Goal: Task Accomplishment & Management: Manage account settings

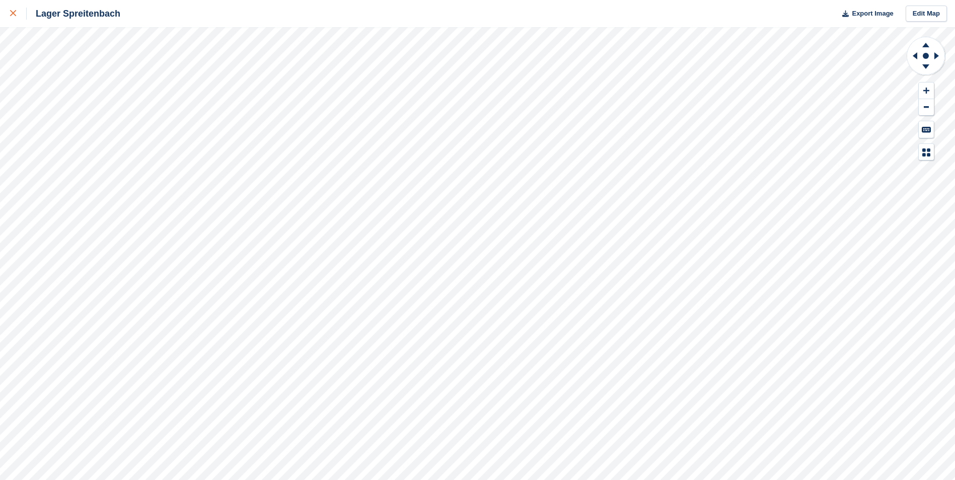
click at [16, 6] on link at bounding box center [13, 13] width 27 height 27
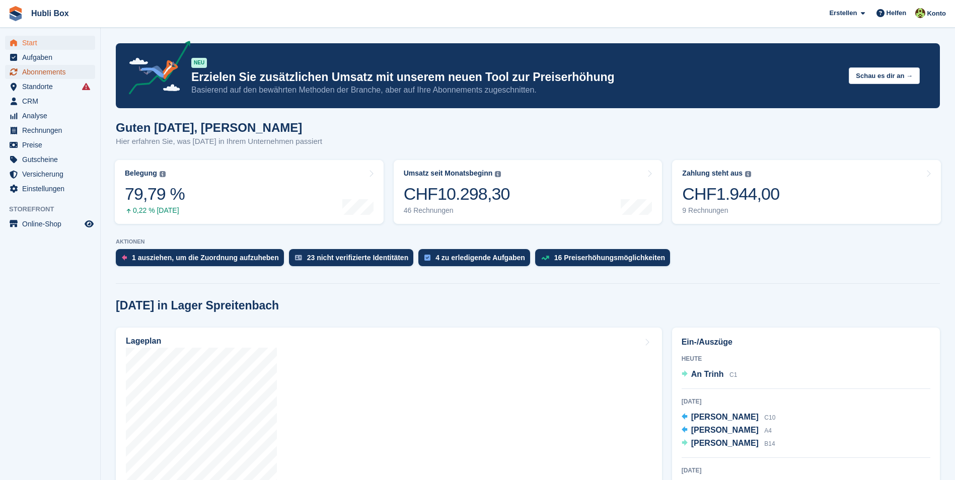
click at [49, 68] on span "Abonnements" at bounding box center [52, 72] width 60 height 14
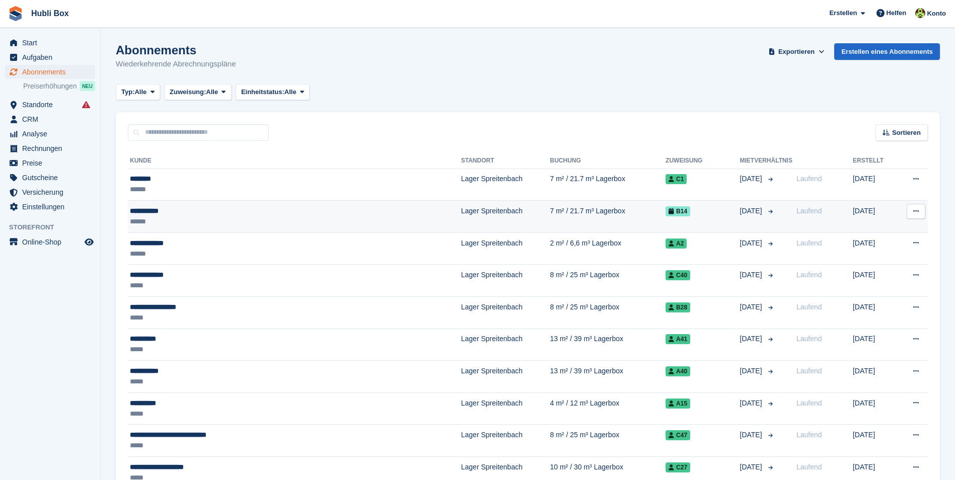
click at [344, 211] on div "**********" at bounding box center [244, 211] width 228 height 11
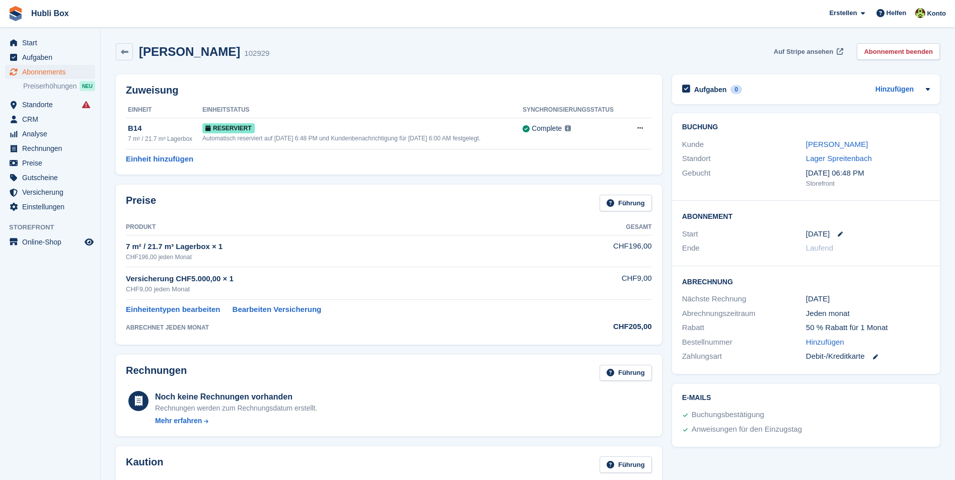
click at [831, 48] on span "Auf Stripe ansehen" at bounding box center [802, 52] width 59 height 10
click at [830, 143] on link "Naim Sadiku" at bounding box center [837, 144] width 62 height 9
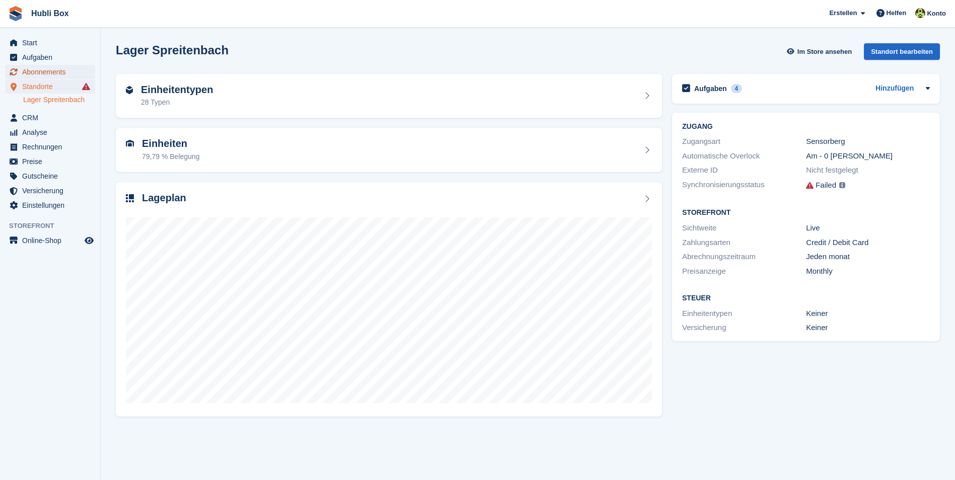
click at [38, 71] on span "Abonnements" at bounding box center [52, 72] width 60 height 14
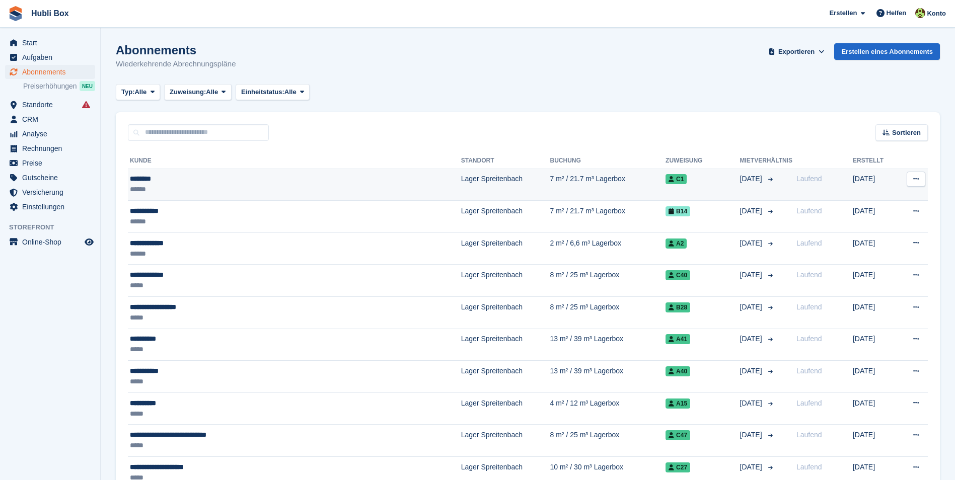
click at [461, 181] on td "Lager Spreitenbach" at bounding box center [505, 185] width 89 height 32
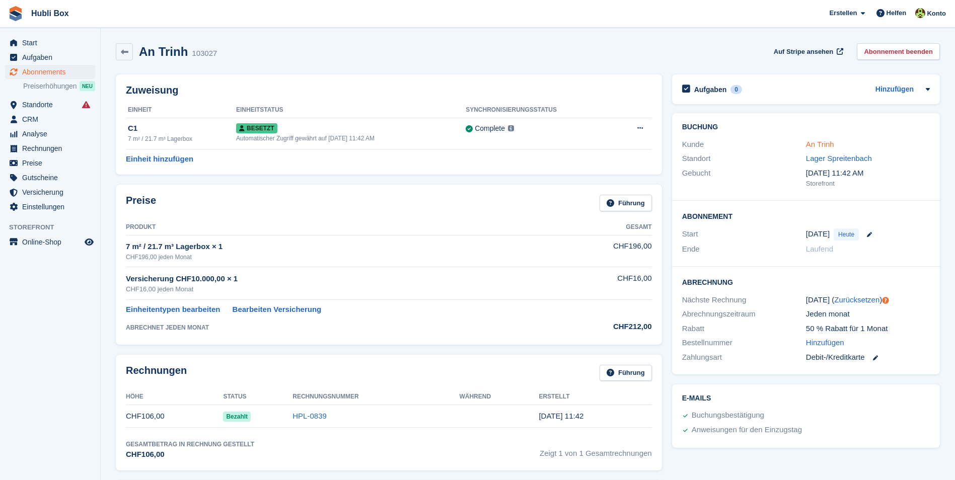
click at [822, 141] on link "An Trinh" at bounding box center [820, 144] width 28 height 9
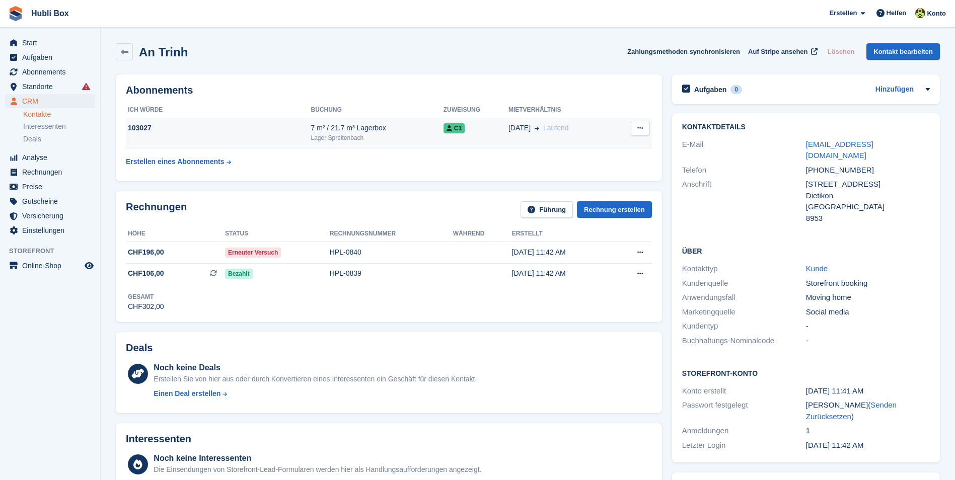
click at [374, 135] on div "Lager Spreitenbach" at bounding box center [376, 137] width 132 height 9
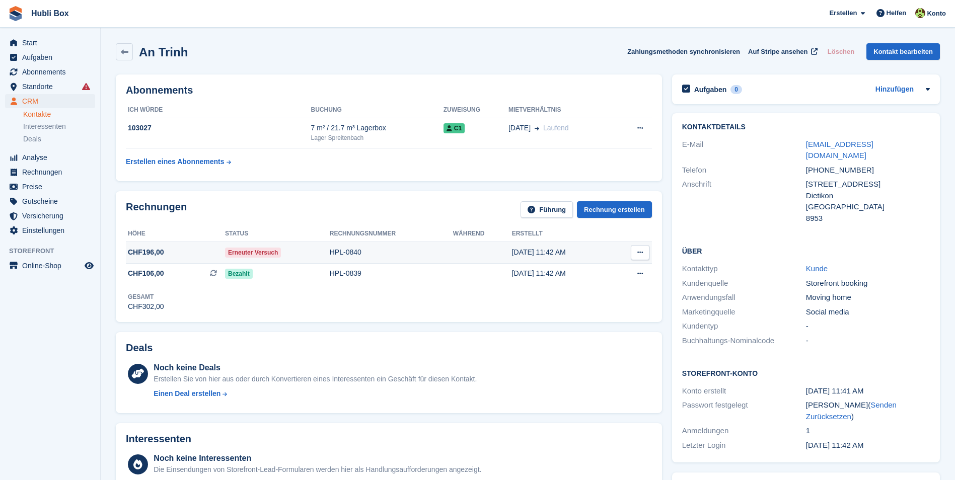
click at [337, 259] on td "HPL-0840" at bounding box center [391, 253] width 123 height 22
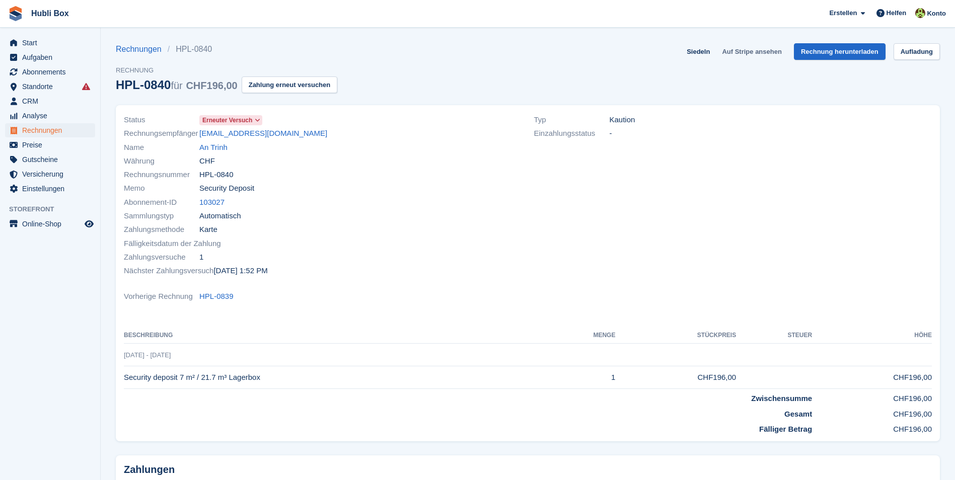
click at [755, 50] on link "Auf Stripe ansehen" at bounding box center [751, 51] width 67 height 17
click at [222, 145] on link "An Trinh" at bounding box center [213, 148] width 28 height 12
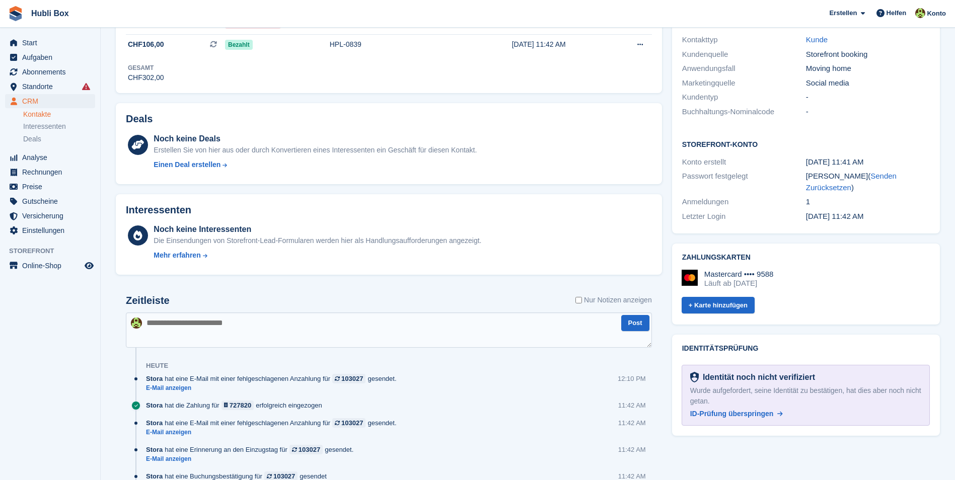
scroll to position [31, 0]
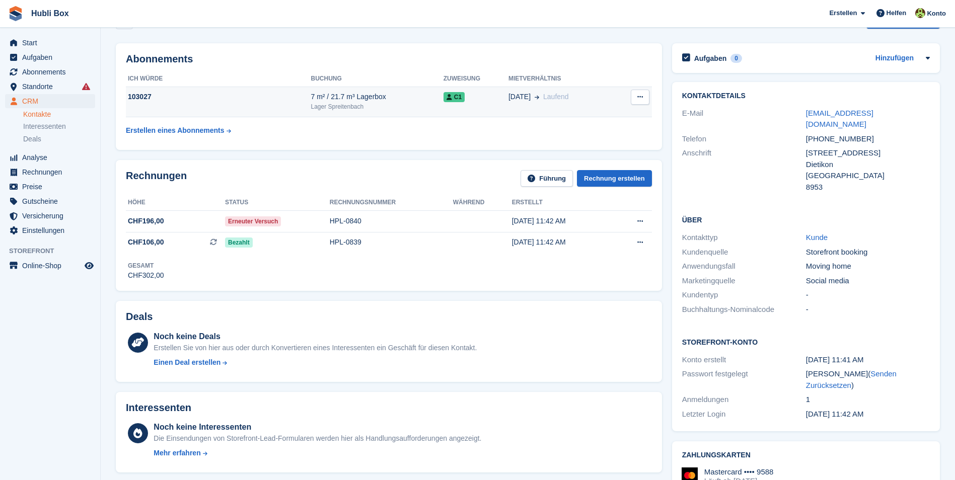
click at [638, 97] on icon at bounding box center [640, 97] width 6 height 7
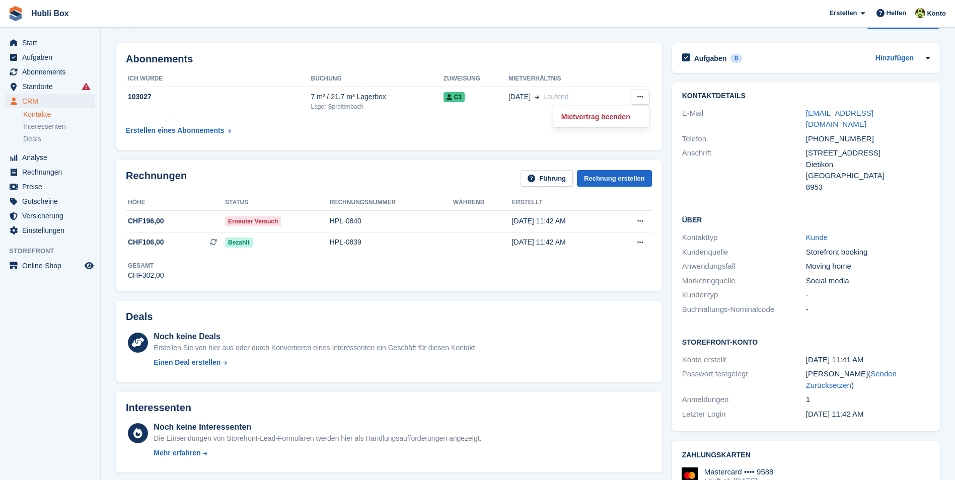
click at [482, 128] on table "ICH WÜRDE Buchung Zuweisung Mietverhältnis 103027 7 m² / 21.7 m³ Lagerbox Lager…" at bounding box center [389, 105] width 526 height 69
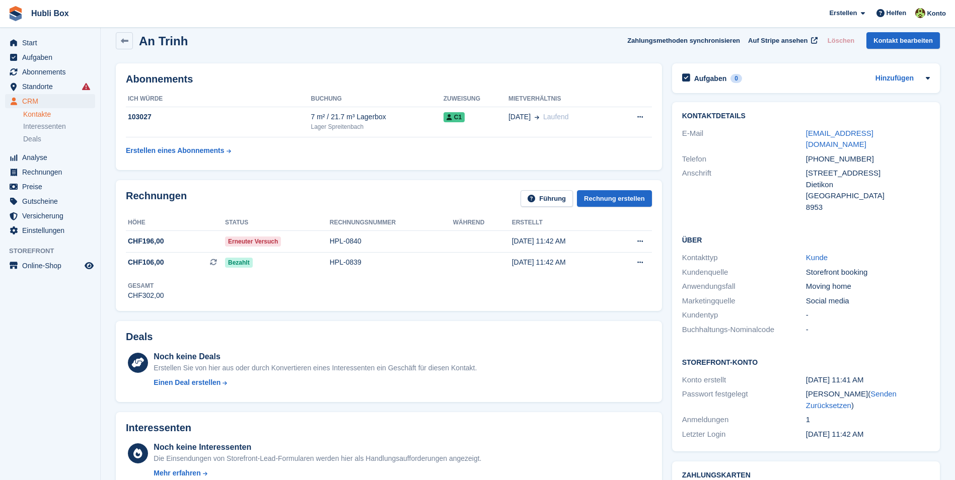
scroll to position [0, 0]
